Goal: Transaction & Acquisition: Download file/media

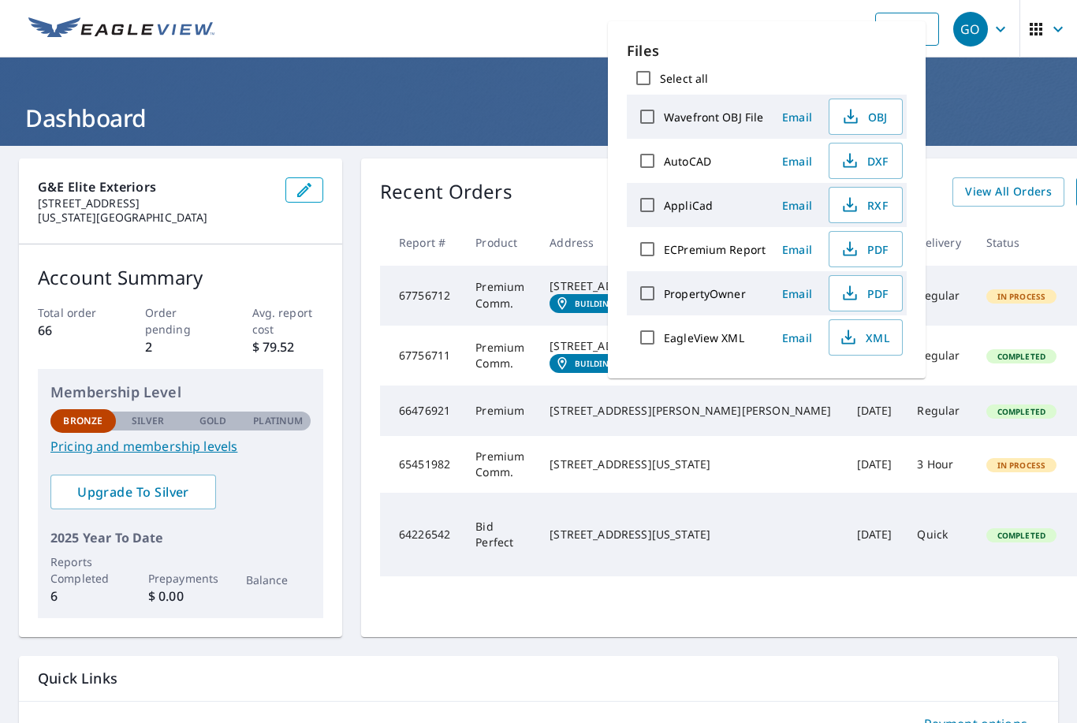
click at [439, 67] on header "Dashboard" at bounding box center [538, 102] width 1077 height 88
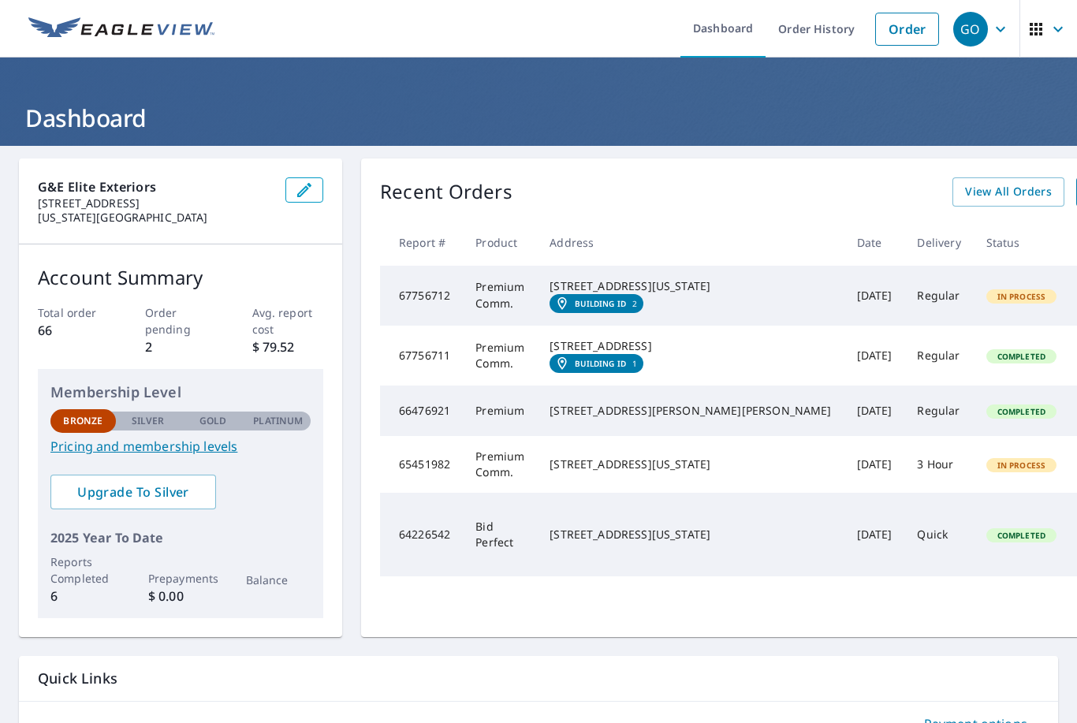
click at [482, 291] on td "Premium Comm." at bounding box center [500, 296] width 74 height 60
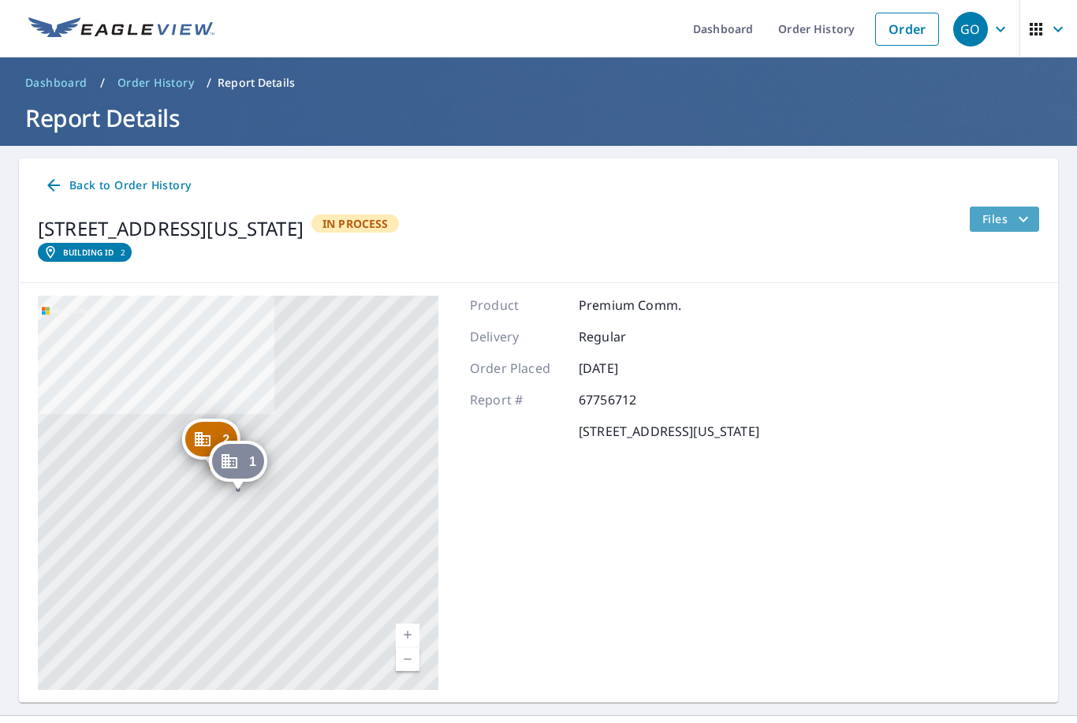
click at [1009, 221] on span "Files" at bounding box center [1007, 219] width 50 height 19
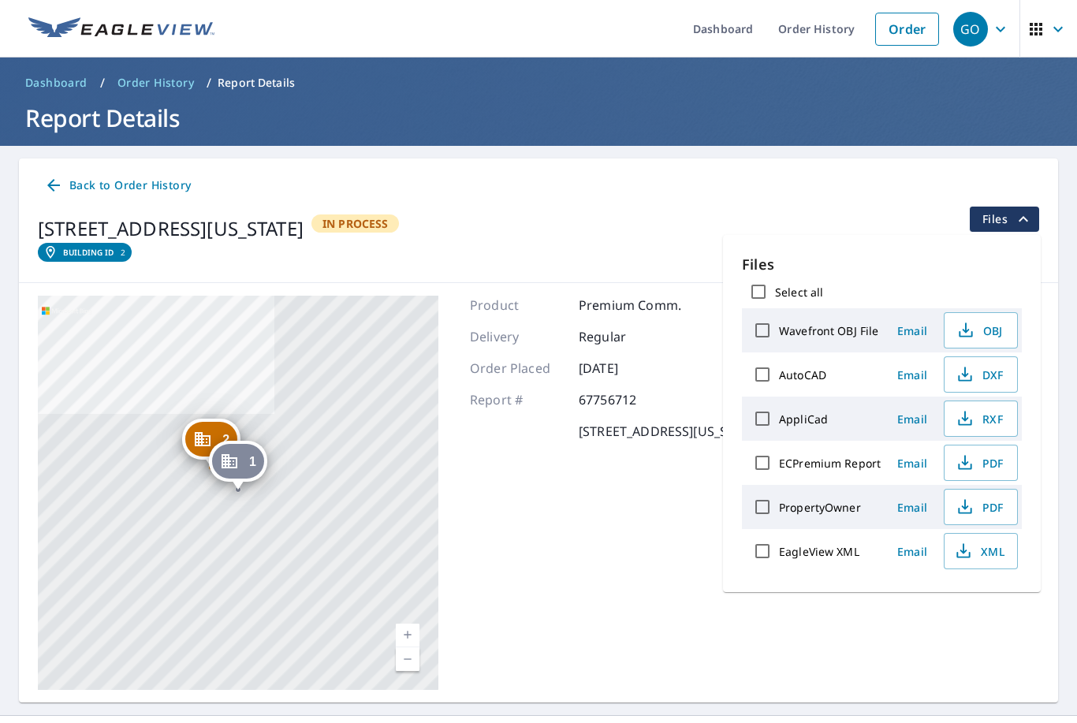
click at [682, 555] on div "Product Premium Comm. Delivery Regular Order Placed [DATE] Report # 67756712 [S…" at bounding box center [614, 493] width 289 height 394
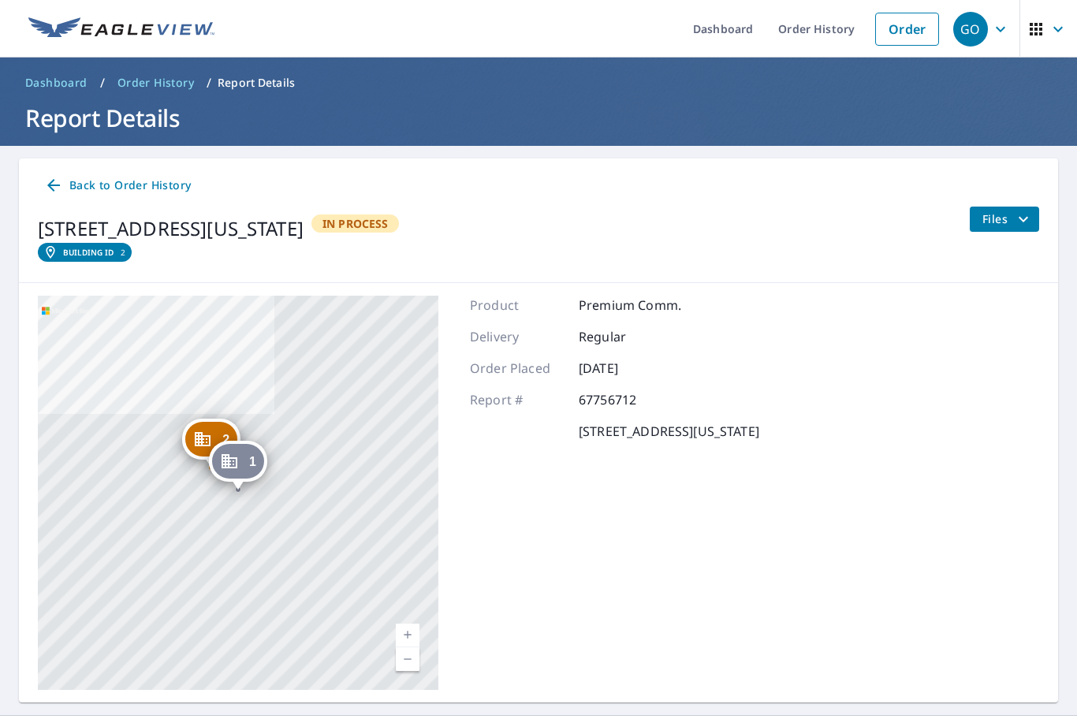
click at [49, 188] on icon at bounding box center [53, 185] width 19 height 19
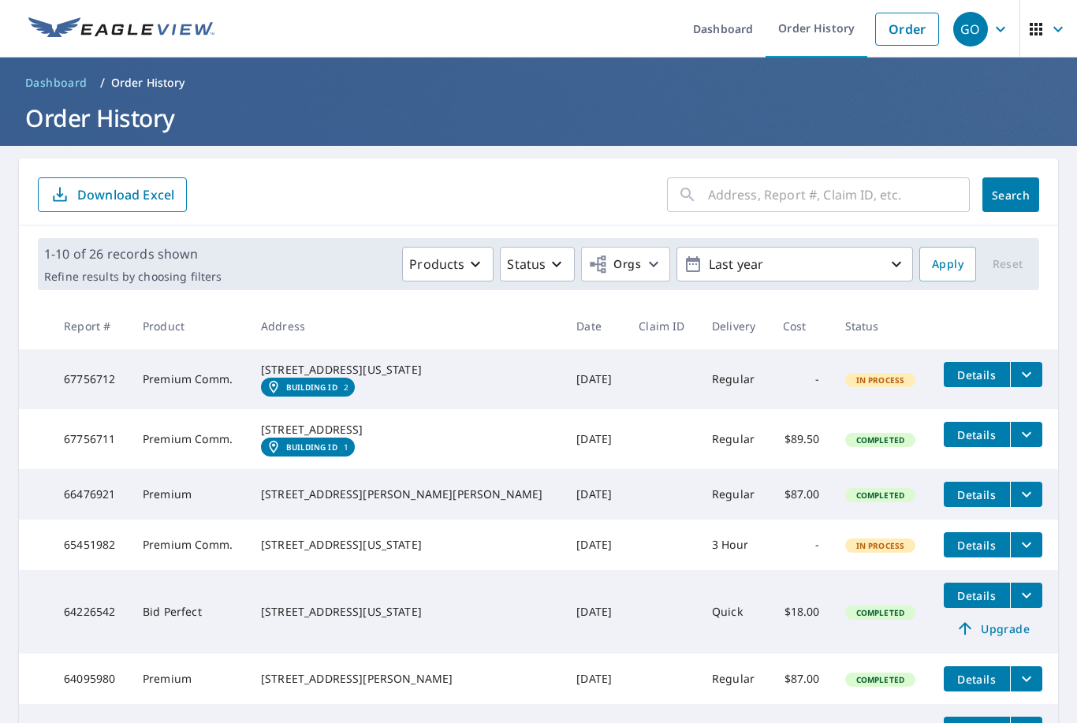
click at [1017, 444] on icon "filesDropdownBtn-67756711" at bounding box center [1026, 434] width 19 height 19
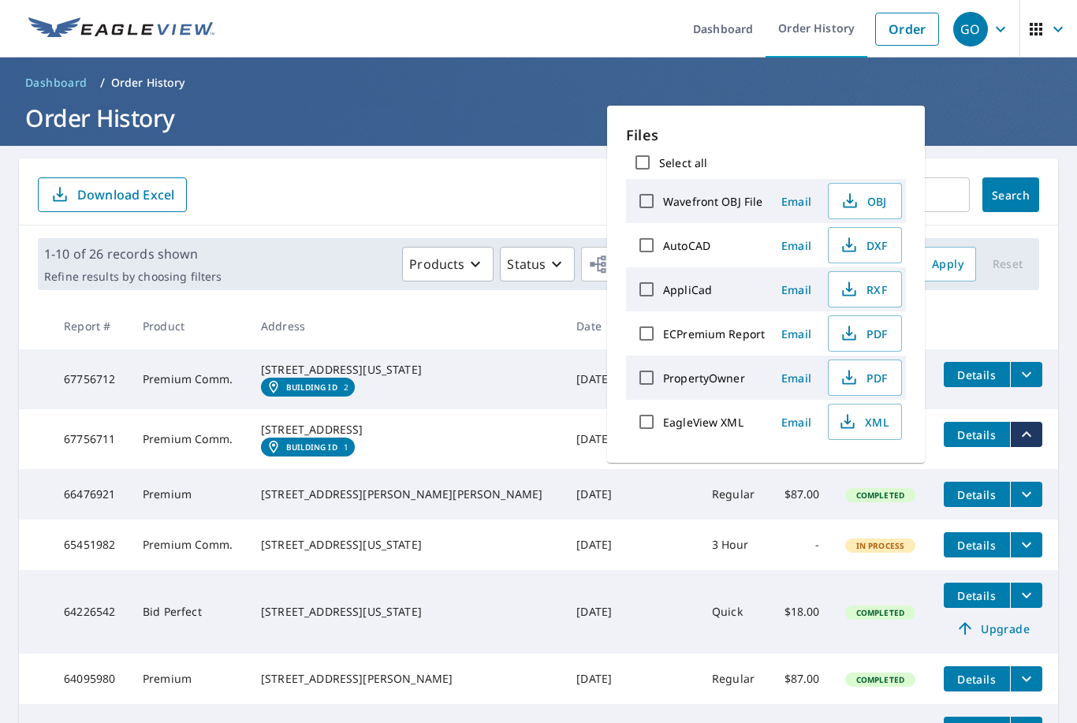
click at [355, 457] on link "Building ID 1" at bounding box center [308, 447] width 94 height 19
click at [1051, 126] on h1 "Order History" at bounding box center [538, 118] width 1039 height 32
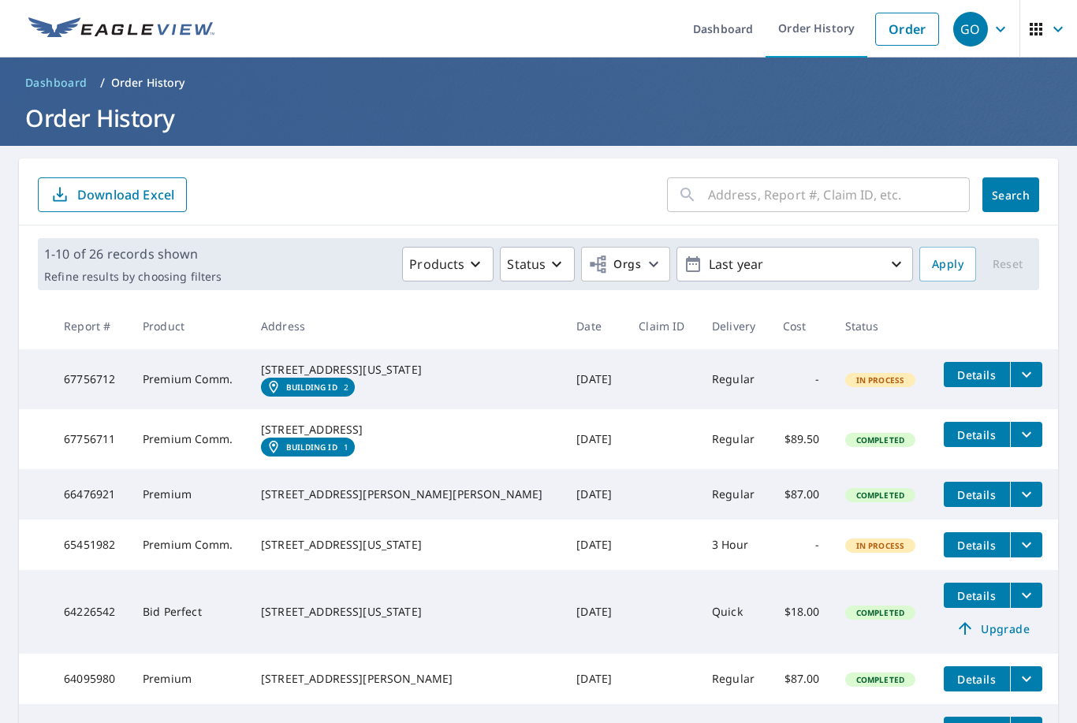
click at [1017, 444] on icon "filesDropdownBtn-67756711" at bounding box center [1026, 434] width 19 height 19
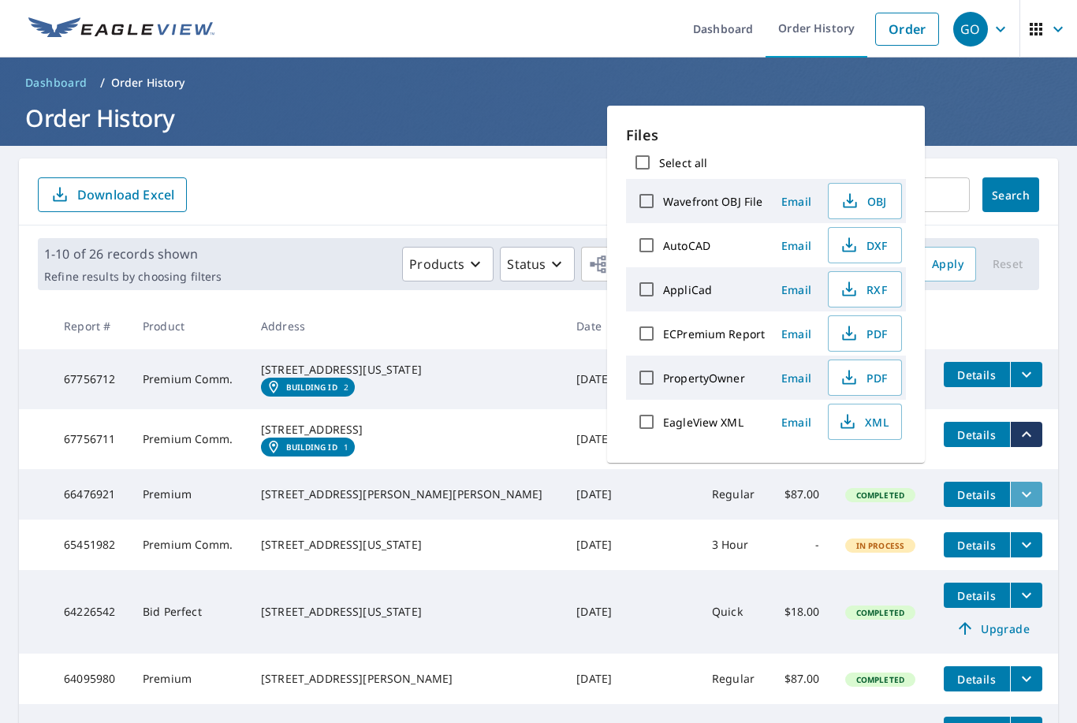
click at [1017, 504] on icon "filesDropdownBtn-66476921" at bounding box center [1026, 494] width 19 height 19
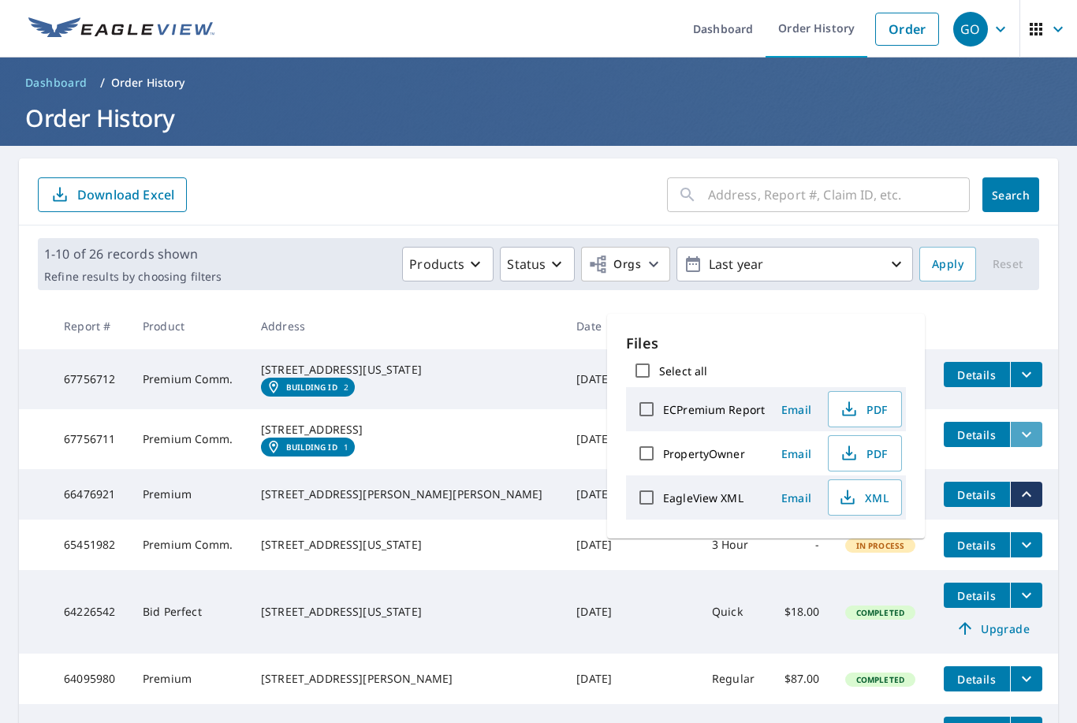
click at [1022, 438] on icon "filesDropdownBtn-67756711" at bounding box center [1026, 435] width 9 height 6
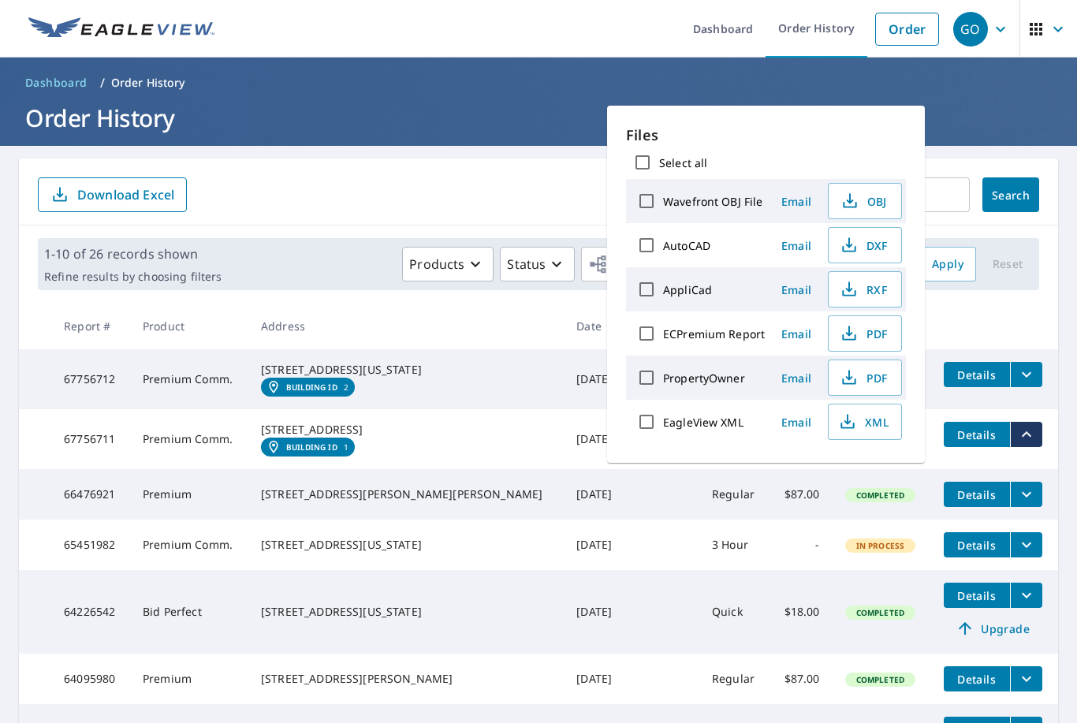
click at [729, 337] on label "ECPremium Report" at bounding box center [714, 333] width 102 height 15
click at [663, 337] on input "ECPremium Report" at bounding box center [646, 333] width 33 height 33
checkbox input "true"
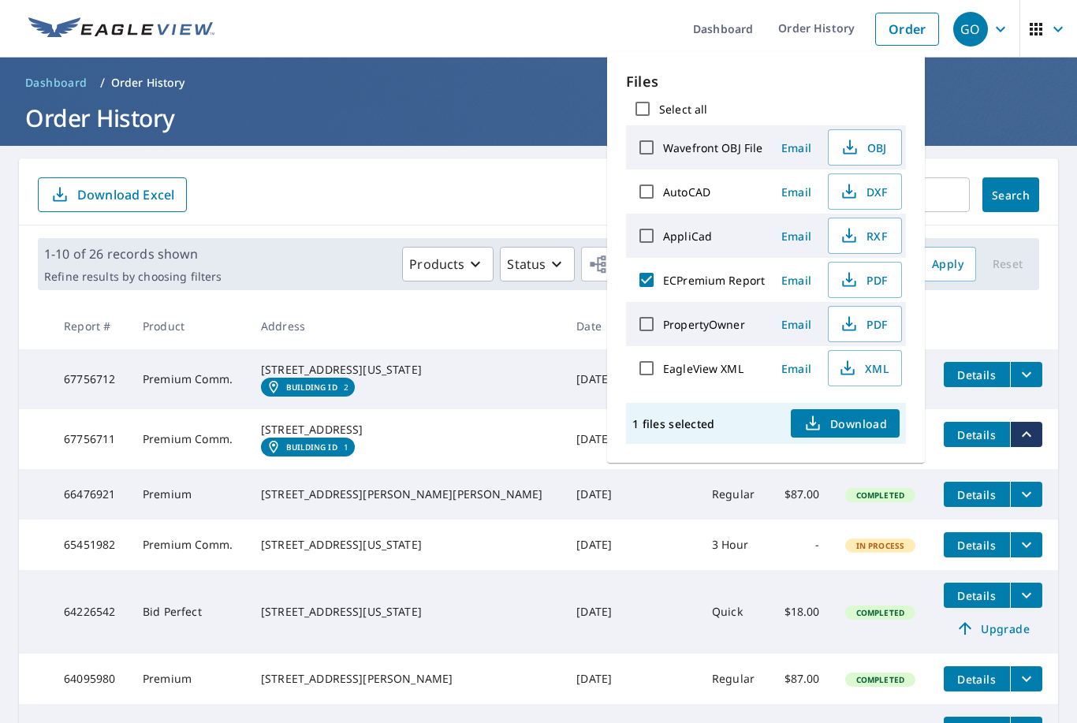
click at [853, 424] on span "Download" at bounding box center [845, 423] width 84 height 19
click at [739, 414] on div "1 files selected Download" at bounding box center [766, 423] width 280 height 41
click at [650, 425] on p "1 files selected" at bounding box center [673, 423] width 82 height 15
click at [870, 430] on span "Download" at bounding box center [845, 423] width 84 height 19
drag, startPoint x: 971, startPoint y: 7, endPoint x: -1, endPoint y: -1, distance: 971.4
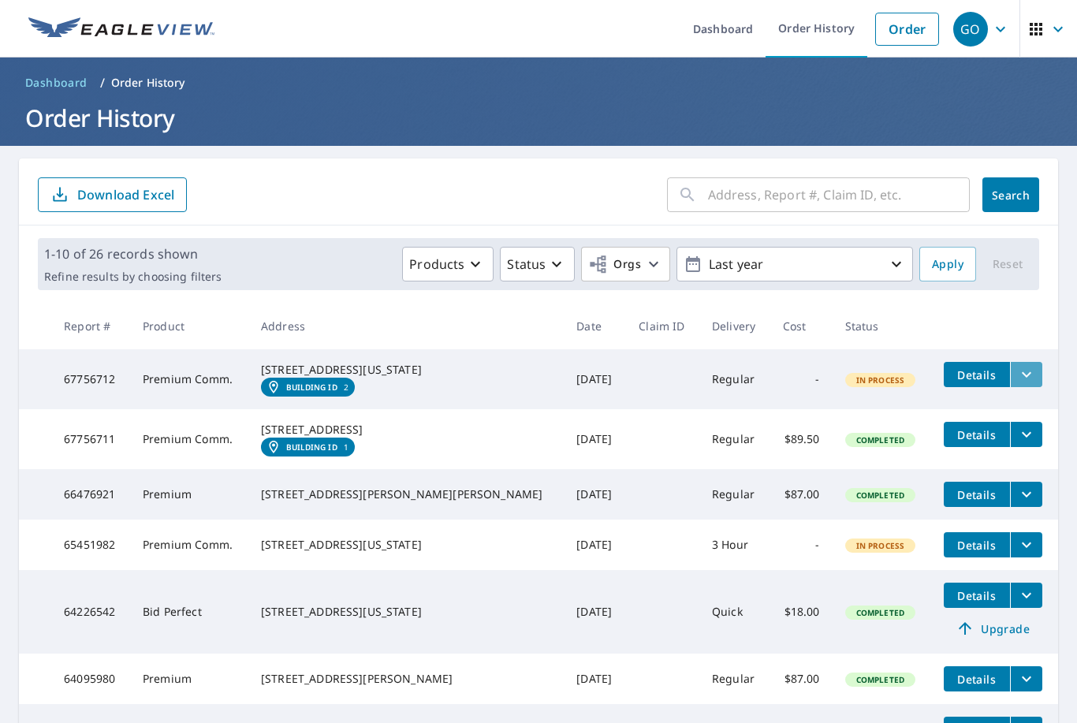
click at [1017, 377] on icon "filesDropdownBtn-67756712" at bounding box center [1026, 374] width 19 height 19
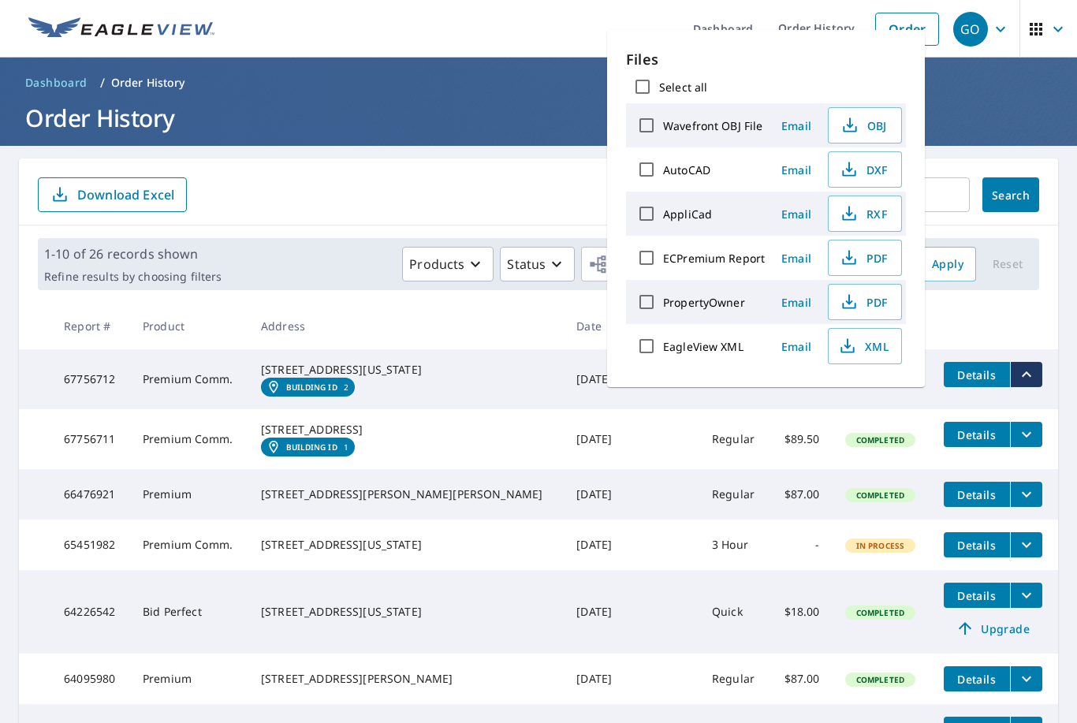
click at [649, 256] on input "ECPremium Report" at bounding box center [646, 257] width 33 height 33
checkbox input "true"
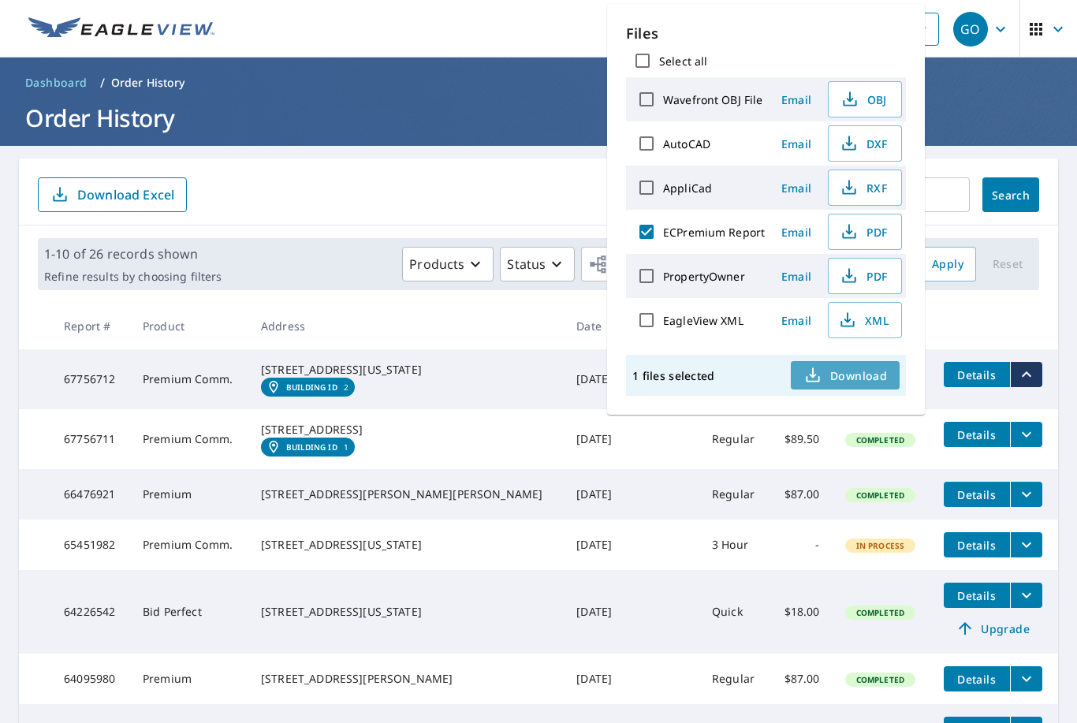
click at [846, 371] on span "Download" at bounding box center [845, 375] width 84 height 19
drag, startPoint x: 906, startPoint y: 1, endPoint x: -1, endPoint y: -1, distance: 906.7
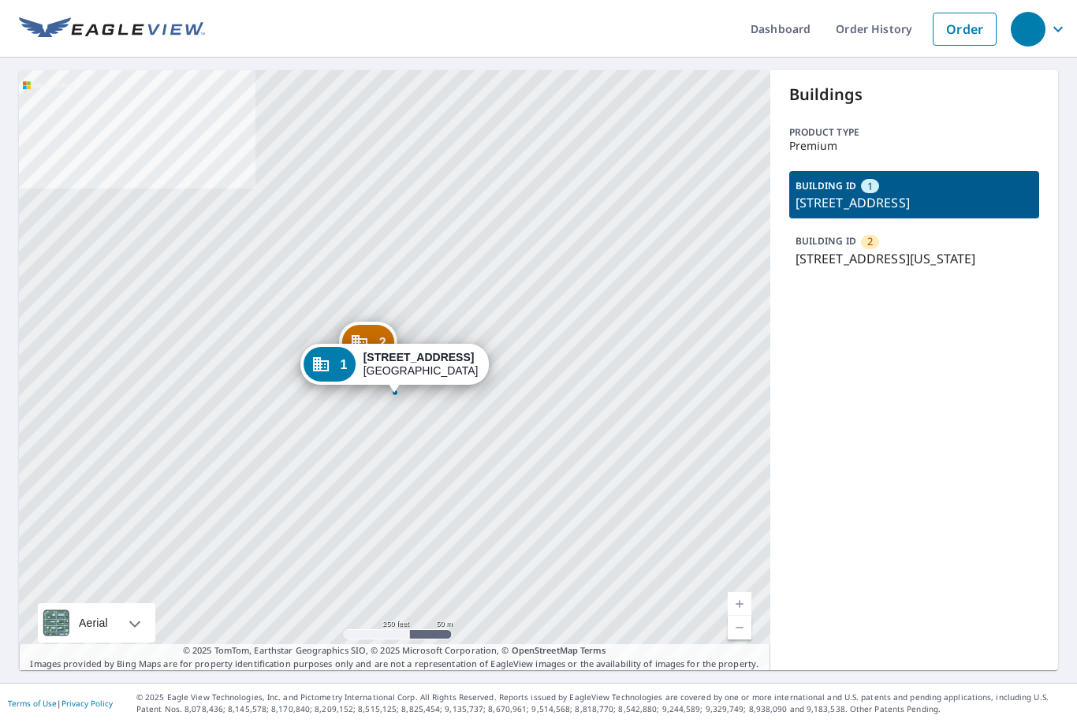
click at [351, 361] on div "1" at bounding box center [330, 364] width 52 height 35
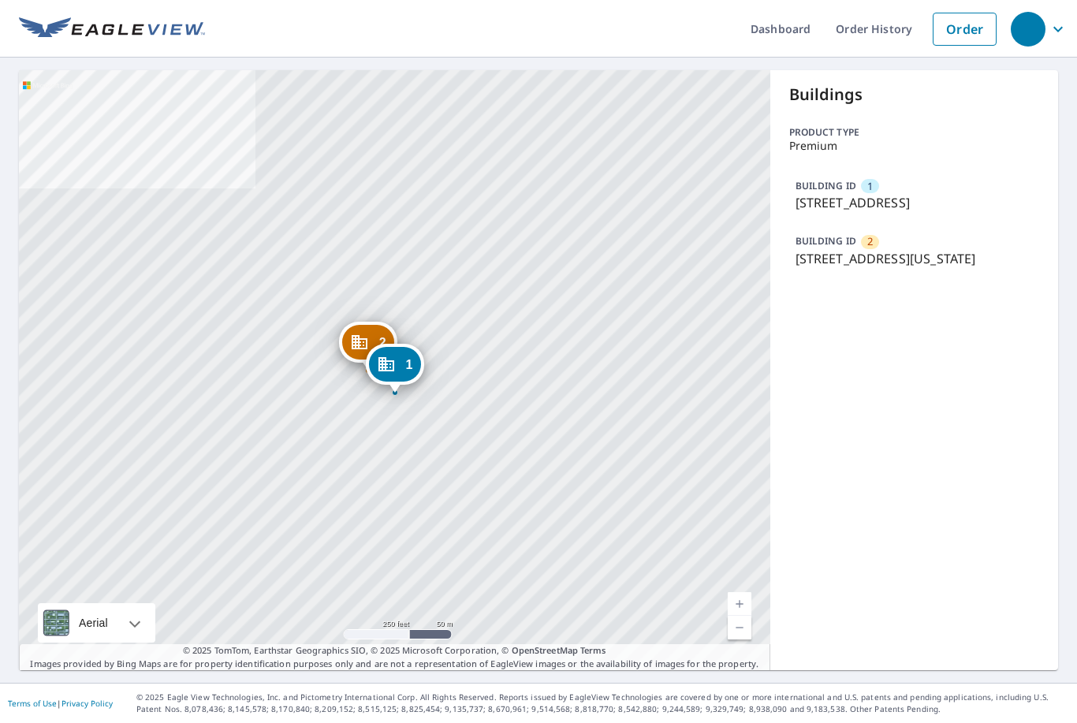
click at [396, 374] on div "1" at bounding box center [394, 364] width 52 height 35
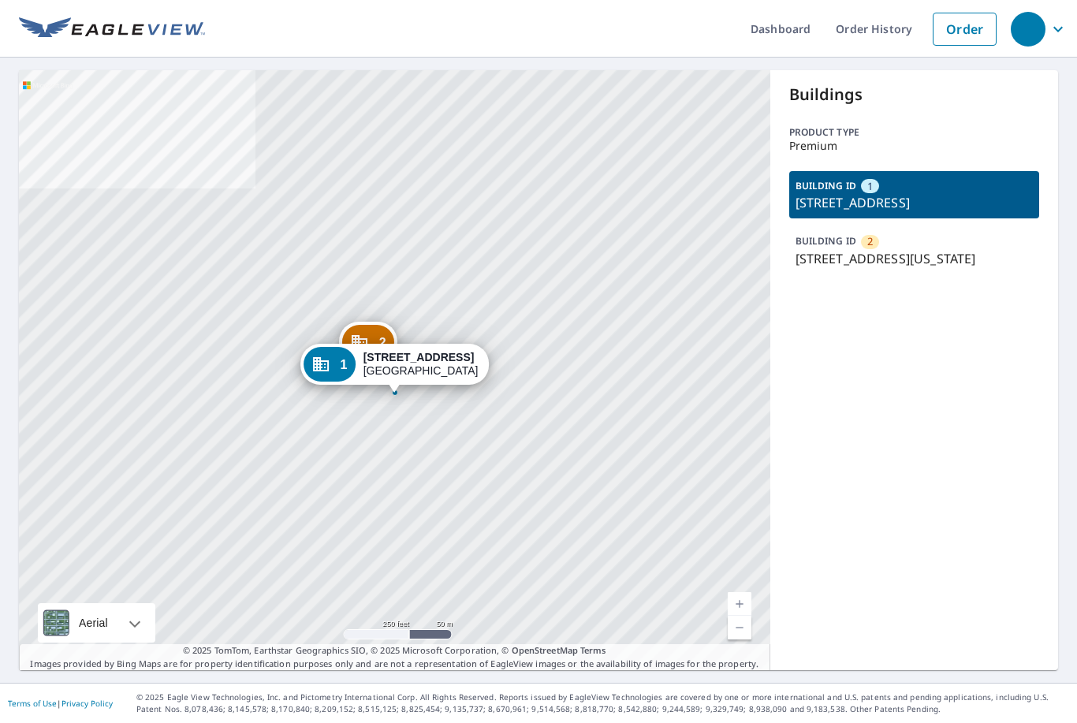
click at [854, 201] on p "305 1/2 N Main St, Hutchinson, KS, 67501" at bounding box center [915, 202] width 238 height 19
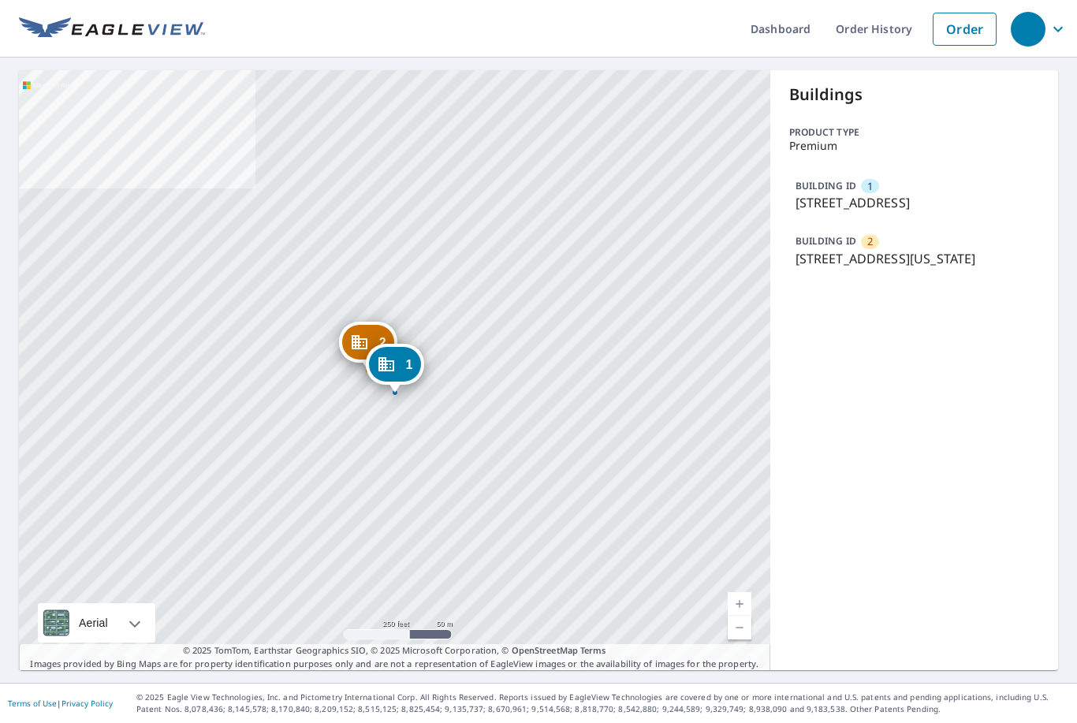
click at [854, 202] on p "305 1/2 N Main St, Hutchinson, KS, 67501" at bounding box center [915, 202] width 238 height 19
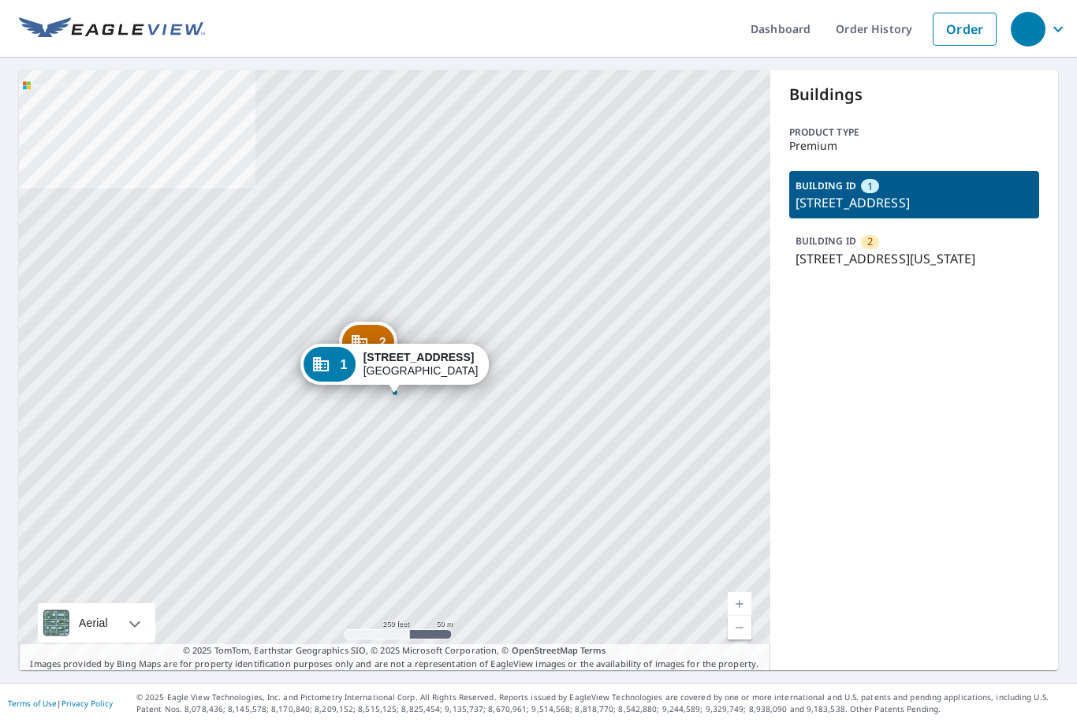
click at [952, 207] on p "305 1/2 N Main St, Hutchinson, KS, 67501" at bounding box center [915, 202] width 238 height 19
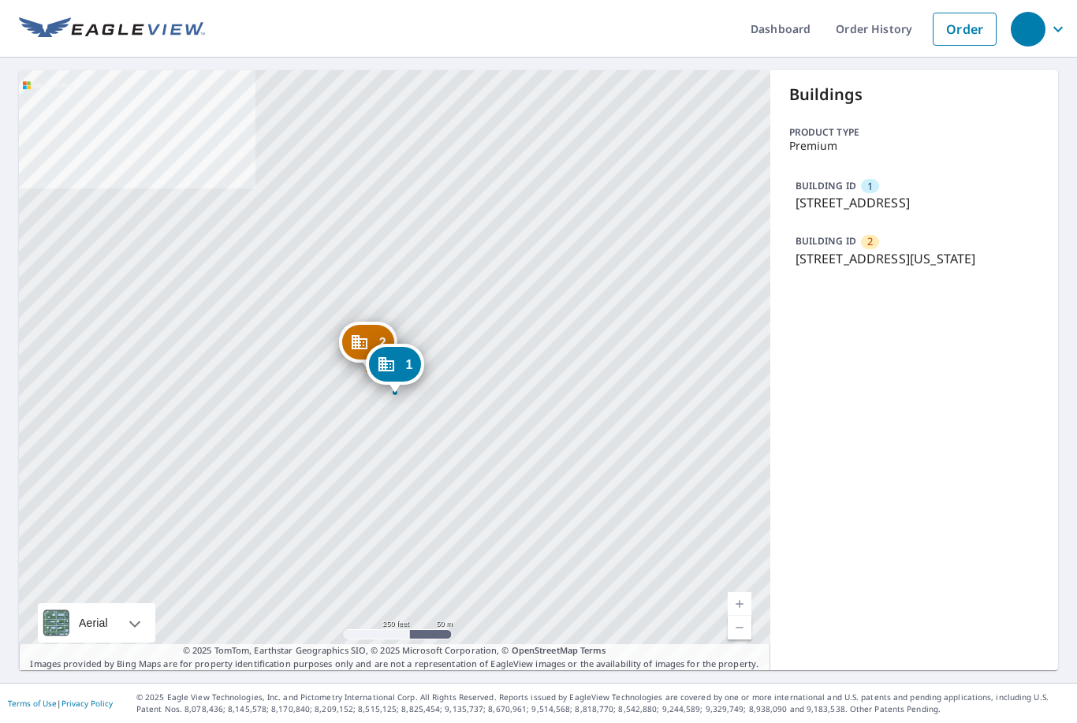
click at [951, 203] on p "305 1/2 N Main St, Hutchinson, KS, 67501" at bounding box center [915, 202] width 238 height 19
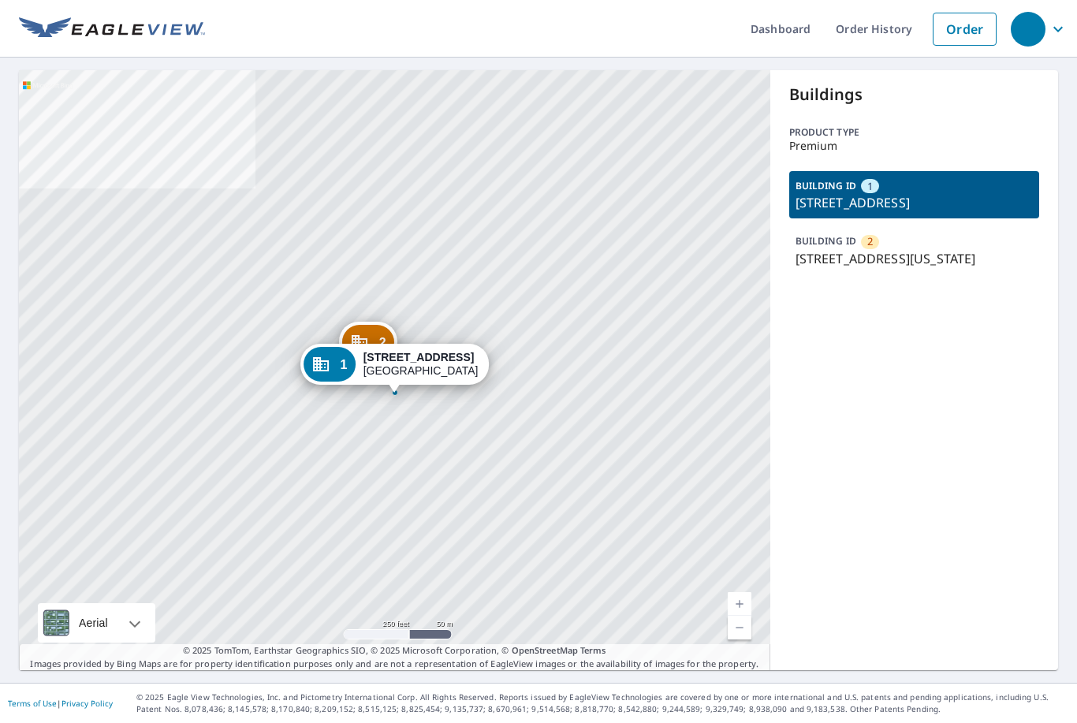
click at [951, 203] on p "305 1/2 N Main St, Hutchinson, KS, 67501" at bounding box center [915, 202] width 238 height 19
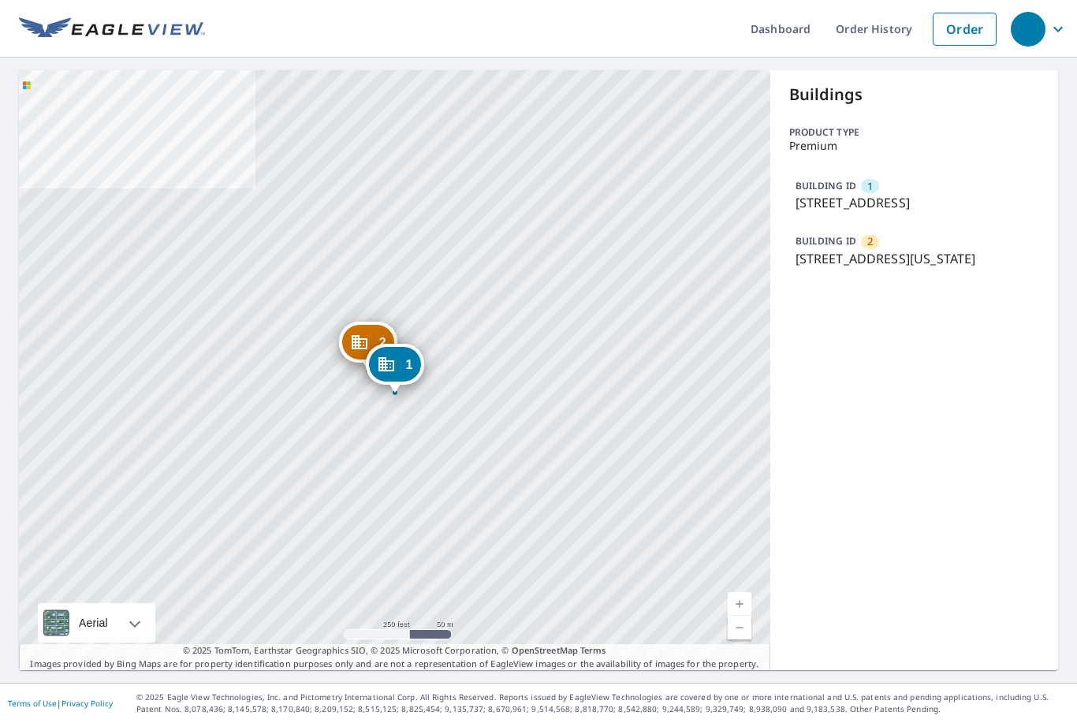
click at [951, 203] on p "305 1/2 N Main St, Hutchinson, KS, 67501" at bounding box center [915, 202] width 238 height 19
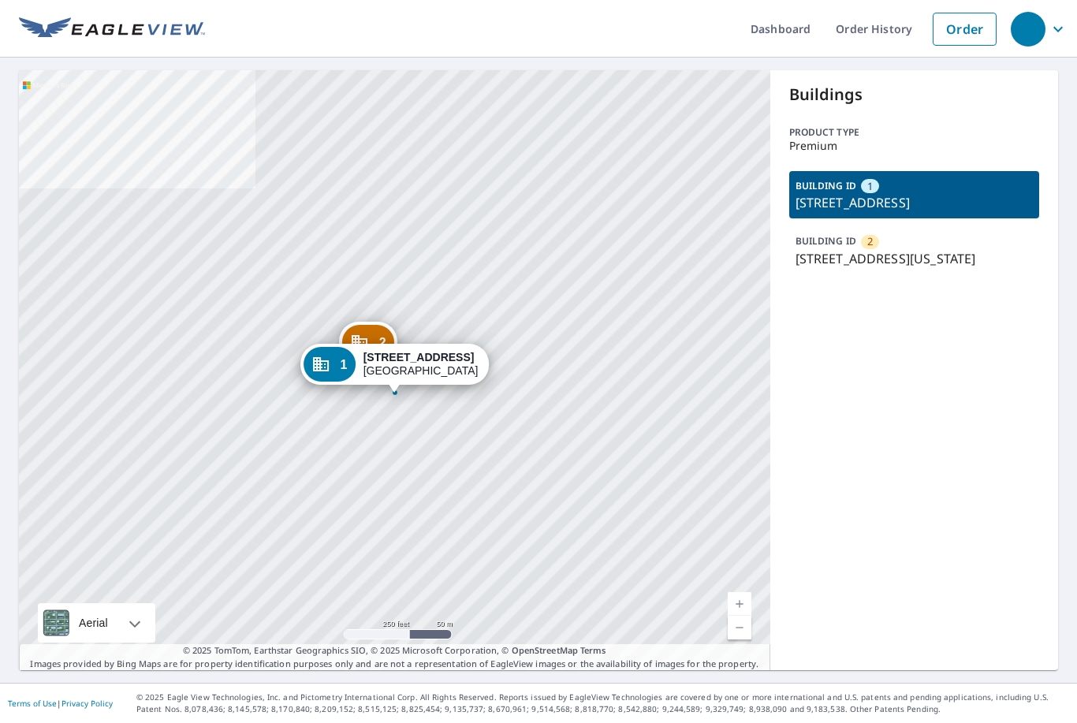
click at [951, 203] on p "305 1/2 N Main St, Hutchinson, KS, 67501" at bounding box center [915, 202] width 238 height 19
click at [831, 212] on p "305 1/2 N Main St, Hutchinson, KS, 67501" at bounding box center [915, 202] width 238 height 19
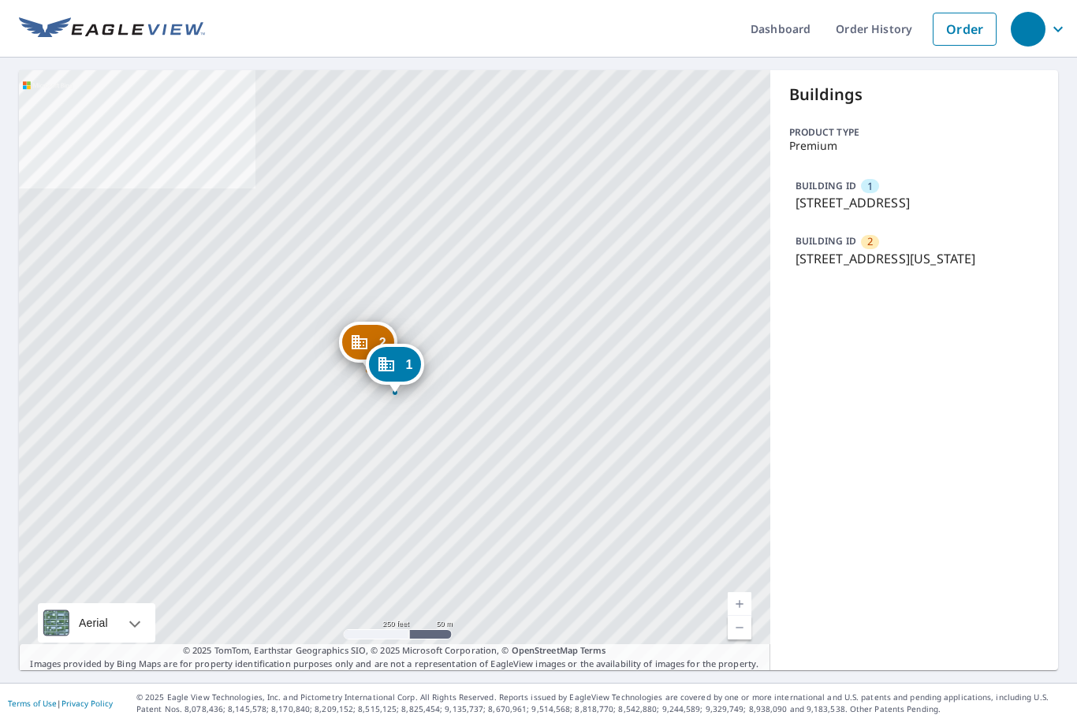
click at [973, 190] on div "BUILDING ID 1 305 1/2 N Main St, Hutchinson, KS, 67501" at bounding box center [914, 194] width 251 height 47
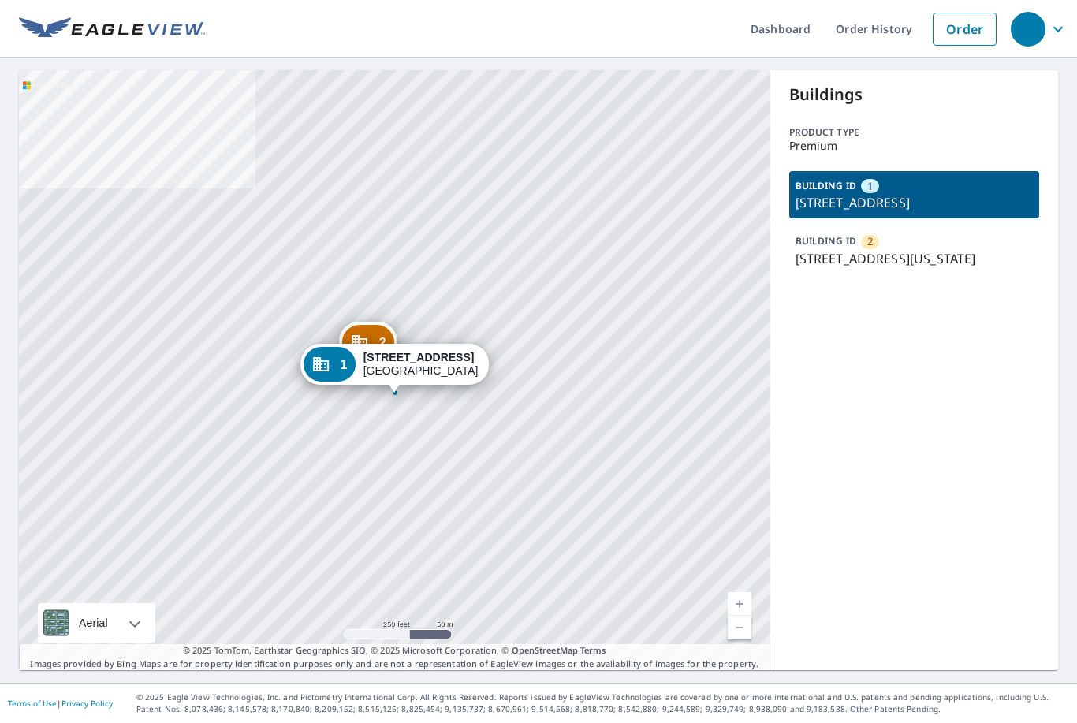
click at [1005, 192] on div "BUILDING ID 1 305 1/2 N Main St, Hutchinson, KS, 67501" at bounding box center [914, 194] width 251 height 47
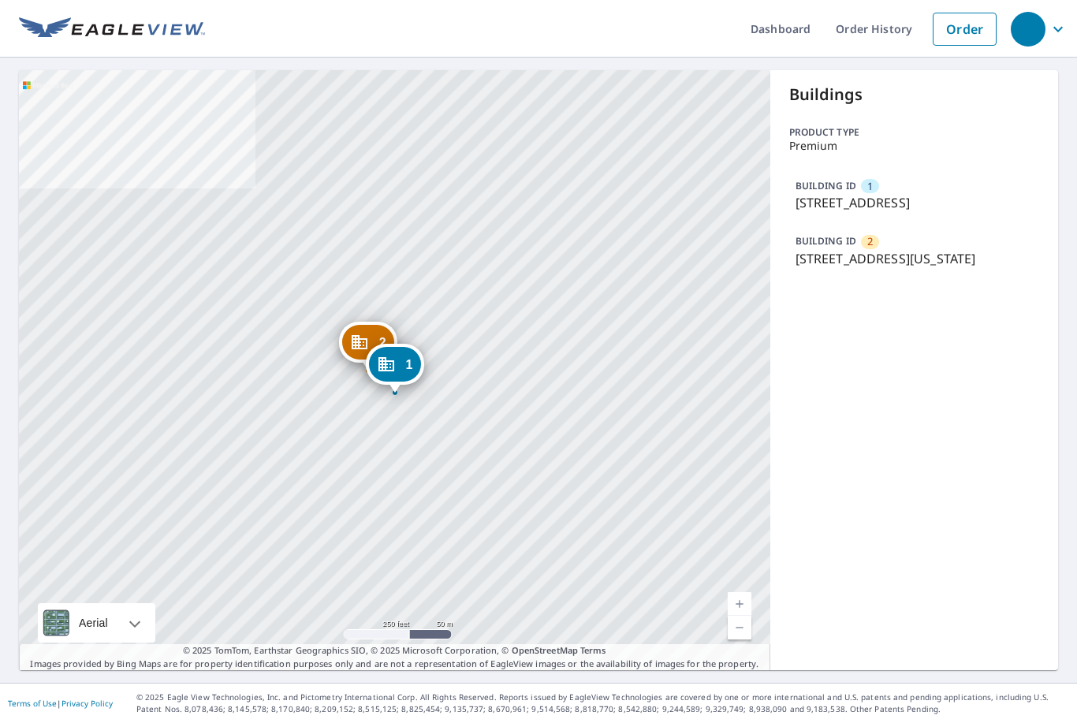
click at [1005, 192] on div "BUILDING ID 1 305 1/2 N Main St, Hutchinson, KS, 67501" at bounding box center [914, 194] width 251 height 47
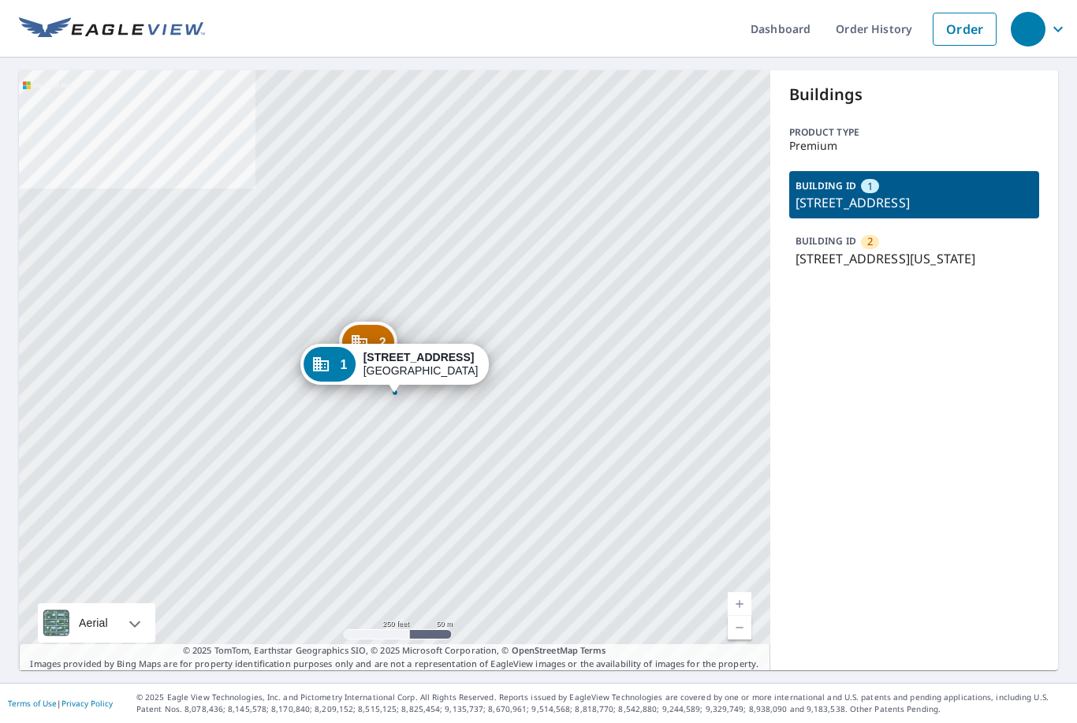
click at [867, 191] on span "1" at bounding box center [870, 186] width 6 height 15
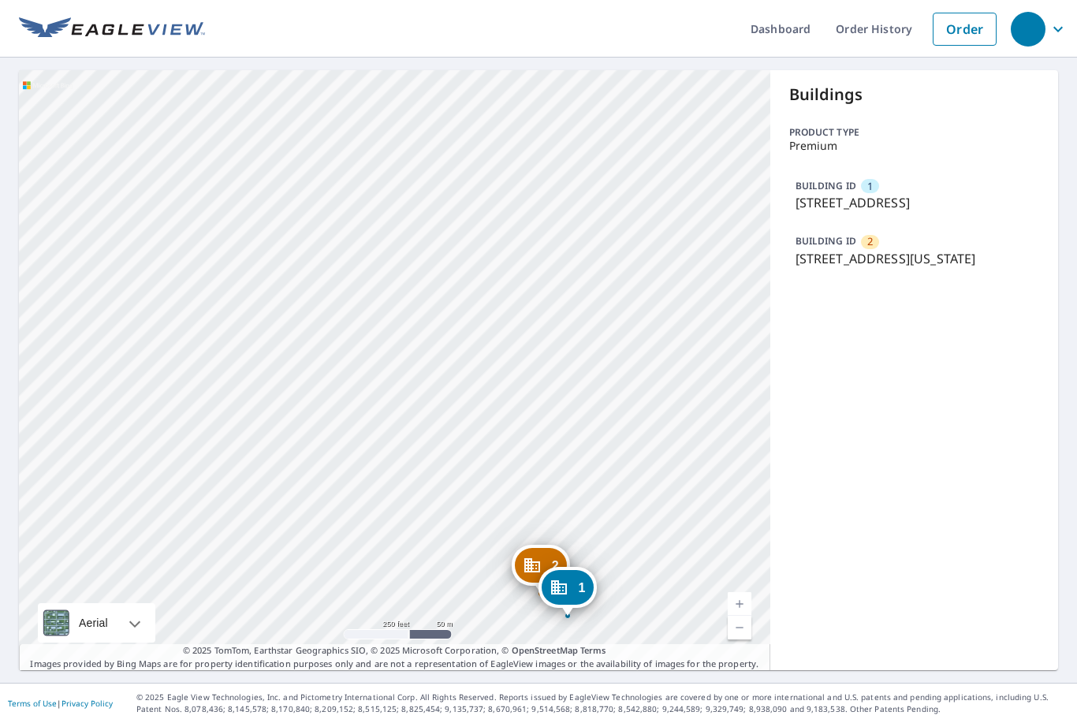
click at [986, 212] on p "305 1/2 N Main St, Hutchinson, KS, 67501" at bounding box center [915, 202] width 238 height 19
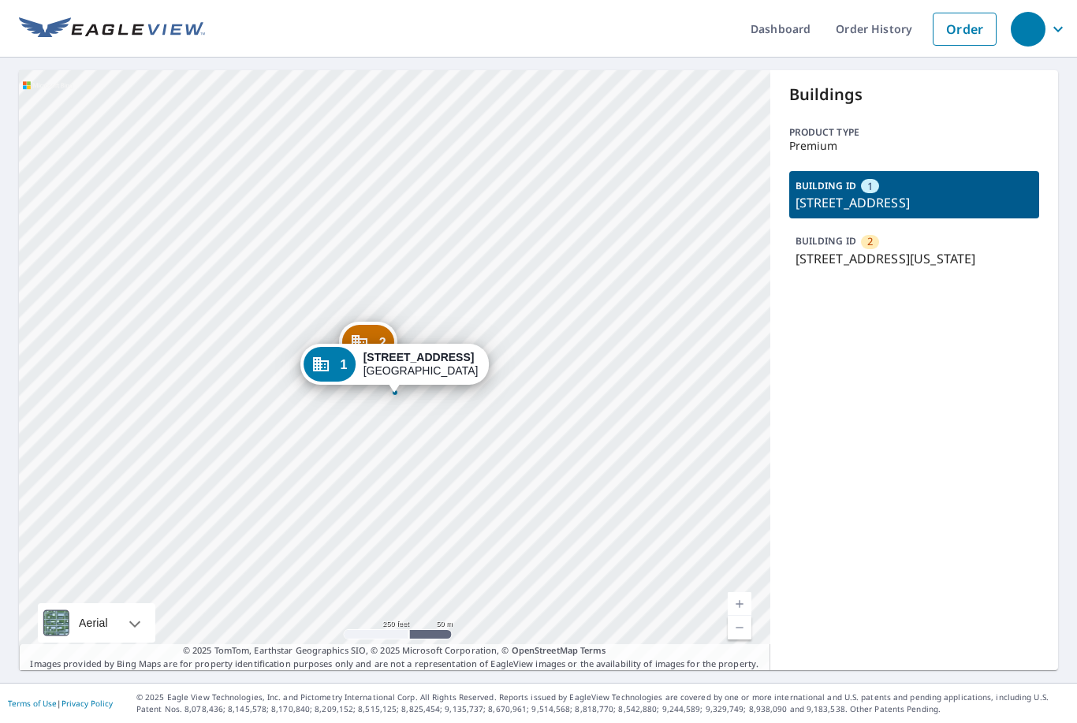
click at [985, 196] on p "305 1/2 N Main St, Hutchinson, KS, 67501" at bounding box center [915, 202] width 238 height 19
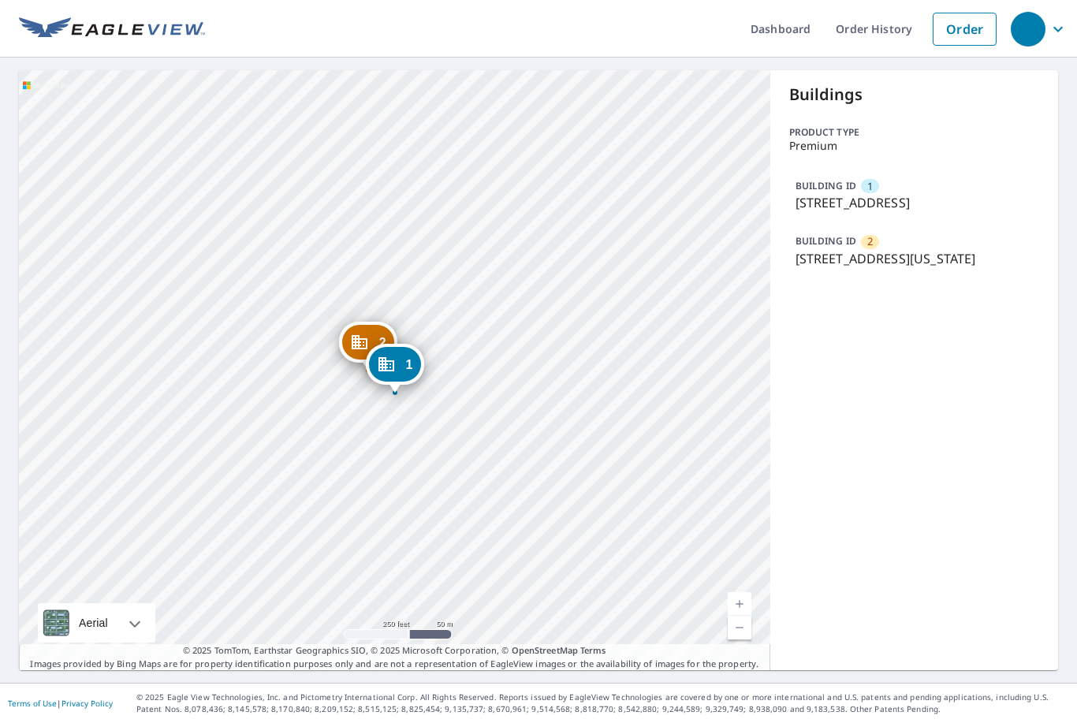
click at [1006, 192] on div "BUILDING ID 1 305 1/2 N Main St, Hutchinson, KS, 67501" at bounding box center [914, 194] width 251 height 47
click at [828, 193] on p "305 1/2 N Main St, Hutchinson, KS, 67501" at bounding box center [915, 202] width 238 height 19
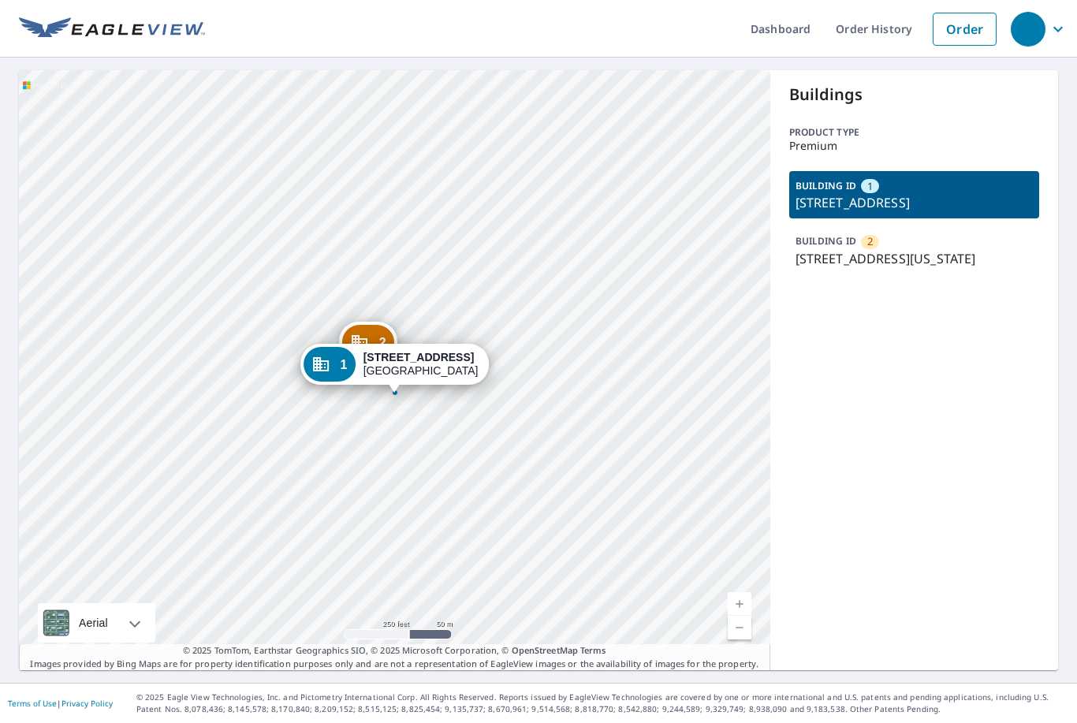
click at [892, 193] on p "305 1/2 N Main St, Hutchinson, KS, 67501" at bounding box center [915, 202] width 238 height 19
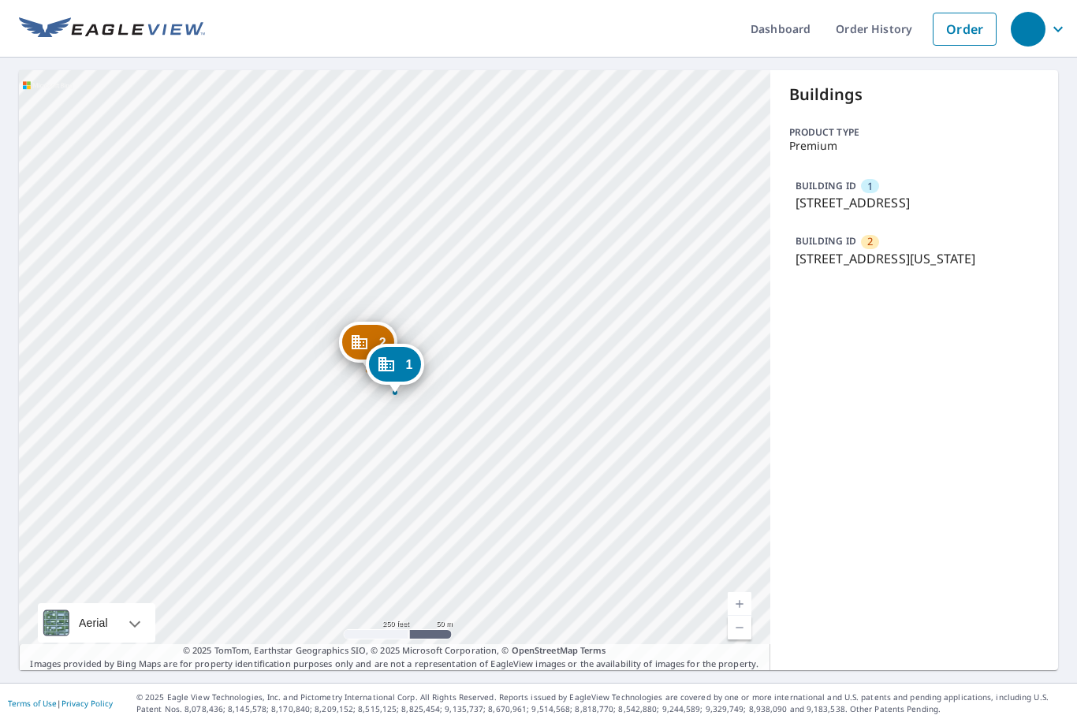
click at [892, 193] on p "305 1/2 N Main St, Hutchinson, KS, 67501" at bounding box center [915, 202] width 238 height 19
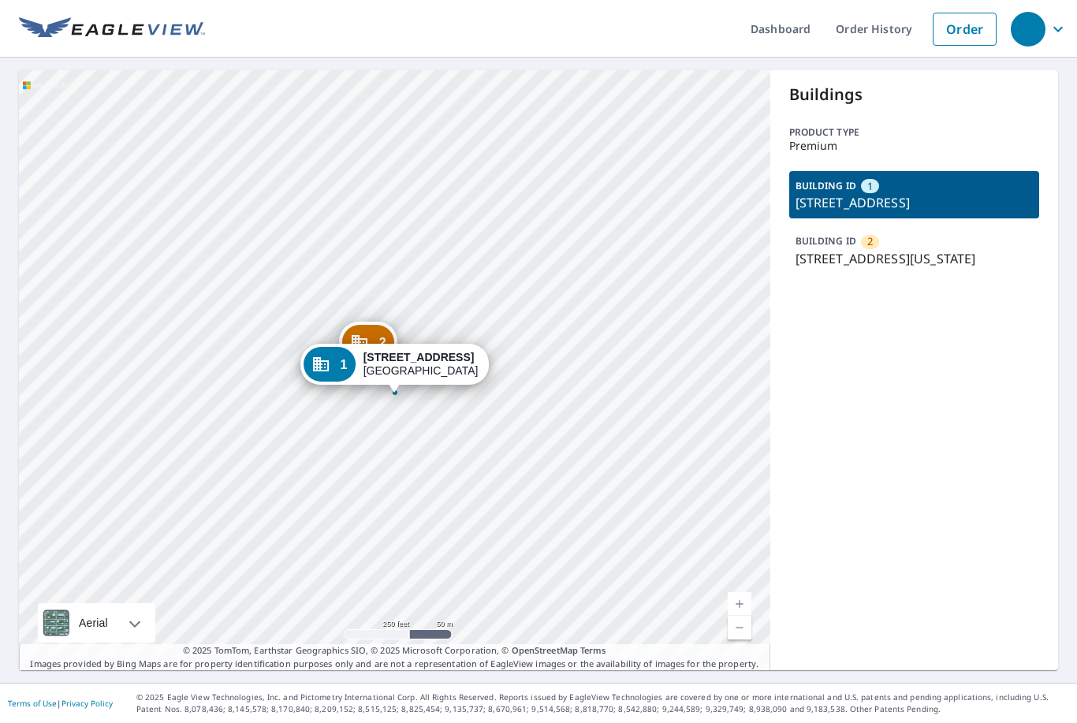
click at [892, 193] on p "305 1/2 N Main St, Hutchinson, KS, 67501" at bounding box center [915, 202] width 238 height 19
